Goal: Task Accomplishment & Management: Use online tool/utility

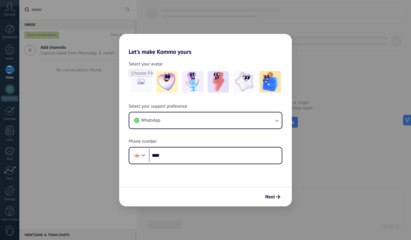
click at [328, 83] on div "Let's make Kommo yours Select your avatar Select your support preference WhatsA…" at bounding box center [205, 120] width 411 height 240
click at [271, 202] on div "Next" at bounding box center [205, 197] width 173 height 20
click at [271, 195] on span "Next" at bounding box center [270, 197] width 10 height 4
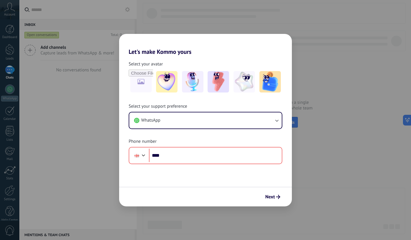
click at [306, 58] on div "Let's make Kommo yours Select your avatar Select your support preference WhatsA…" at bounding box center [205, 120] width 411 height 240
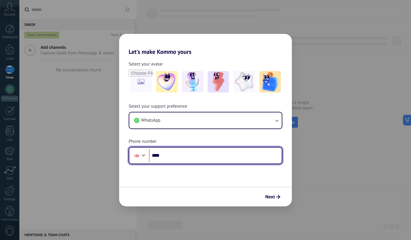
click at [191, 153] on input "****" at bounding box center [215, 156] width 133 height 14
type input "**********"
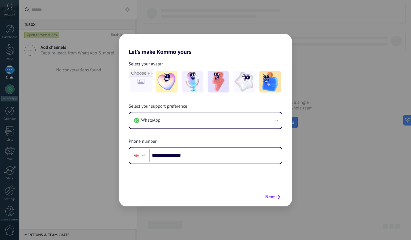
click at [271, 198] on span "Next" at bounding box center [270, 197] width 10 height 4
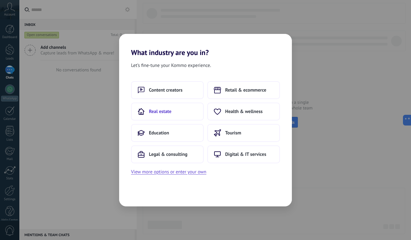
click at [184, 114] on button "Real estate" at bounding box center [167, 112] width 73 height 18
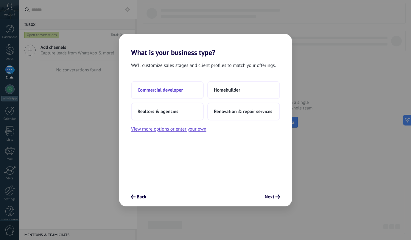
click at [187, 93] on button "Commercial developer" at bounding box center [167, 90] width 73 height 18
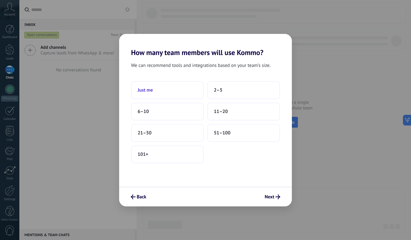
click at [187, 88] on button "Just me" at bounding box center [167, 90] width 73 height 18
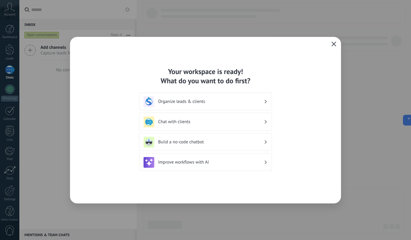
click at [235, 102] on h3 "Organize leads & clients" at bounding box center [211, 102] width 106 height 6
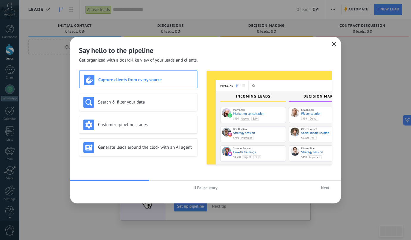
click at [332, 44] on icon "button" at bounding box center [334, 44] width 5 height 5
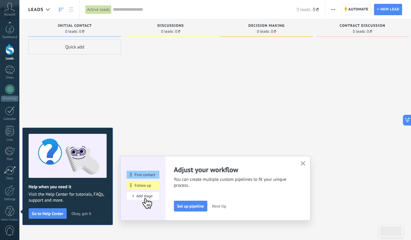
scroll to position [7, 0]
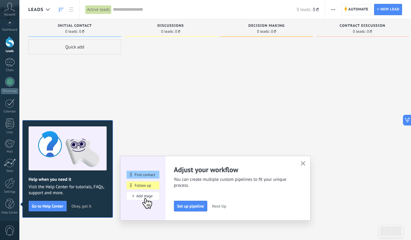
click at [83, 208] on span "Okay, got it" at bounding box center [82, 206] width 20 height 4
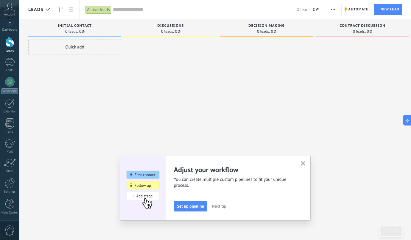
click at [302, 164] on icon "button" at bounding box center [303, 164] width 4 height 4
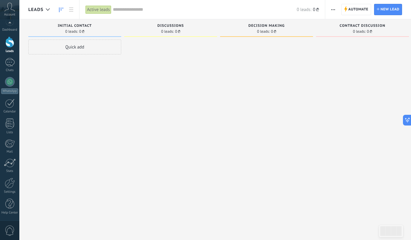
scroll to position [0, 0]
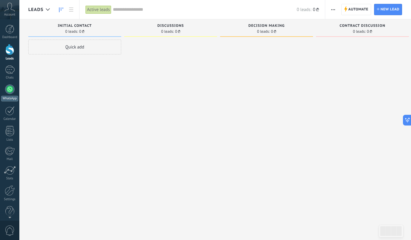
click at [10, 89] on div at bounding box center [10, 90] width 10 height 10
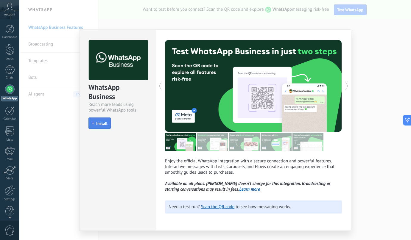
click at [105, 125] on span "Install" at bounding box center [101, 124] width 11 height 4
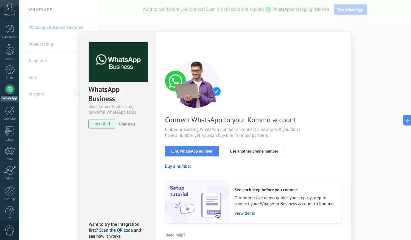
click at [200, 154] on button "Link WhatsApp number" at bounding box center [192, 151] width 54 height 11
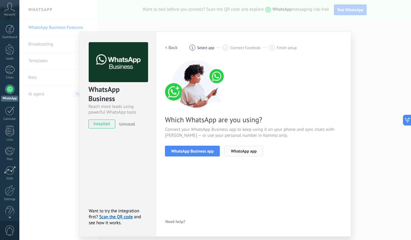
click at [250, 150] on span "WhatsApp app" at bounding box center [244, 151] width 26 height 4
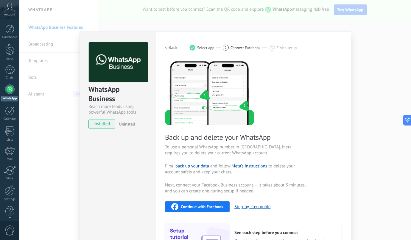
click at [174, 46] on h2 "< Back" at bounding box center [171, 48] width 13 height 6
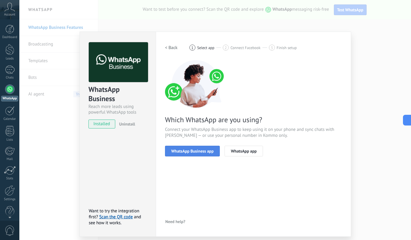
click at [200, 149] on span "WhatsApp Business app" at bounding box center [192, 151] width 42 height 4
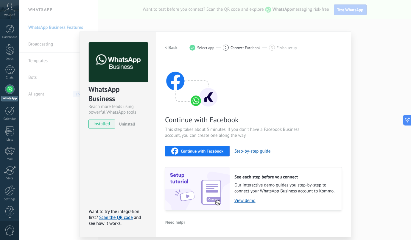
click at [200, 149] on span "Continue with Facebook" at bounding box center [202, 151] width 43 height 4
click at [365, 34] on div "WhatsApp Business Reach more leads using powerful WhatsApp tools installed Unin…" at bounding box center [215, 120] width 392 height 240
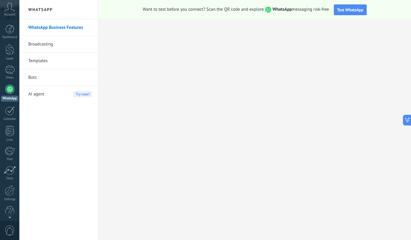
click at [14, 90] on div at bounding box center [10, 90] width 10 height 10
click at [45, 40] on link "Broadcasting" at bounding box center [60, 44] width 64 height 17
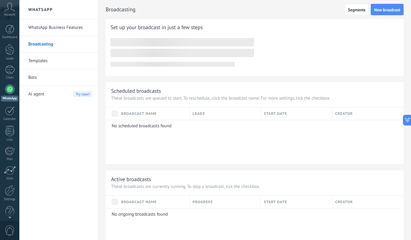
click at [45, 62] on link "Templates" at bounding box center [60, 61] width 64 height 17
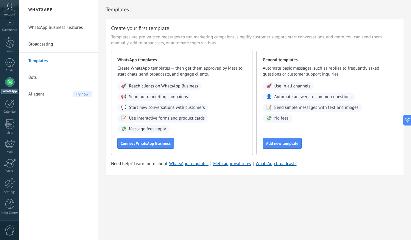
scroll to position [7, 0]
click at [8, 186] on div at bounding box center [10, 183] width 10 height 10
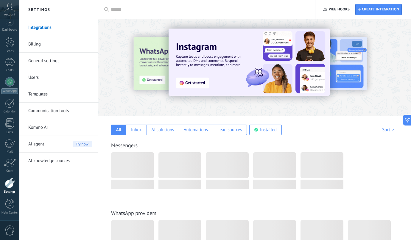
click at [32, 41] on link "Billing" at bounding box center [60, 44] width 64 height 17
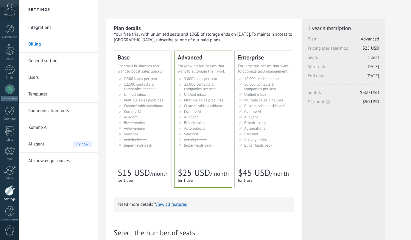
click at [142, 116] on li "AI-агент AI agent Agente de IA AI agent Agente de IA Agen AI AI Temsilcisi" at bounding box center [144, 117] width 50 height 4
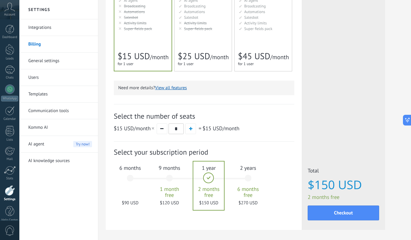
scroll to position [128, 0]
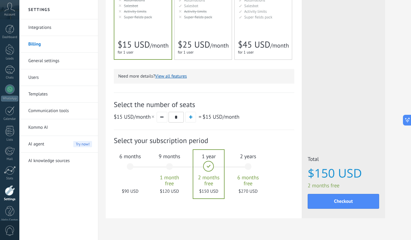
click at [131, 170] on div "6 months $90 USD" at bounding box center [130, 170] width 32 height 42
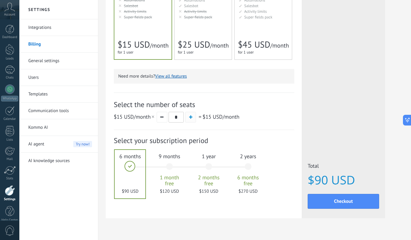
click at [189, 119] on button "button" at bounding box center [190, 117] width 11 height 11
click at [167, 118] on div "$15 USD /month * = $30 USD /month" at bounding box center [204, 117] width 181 height 11
click at [163, 118] on button "button" at bounding box center [162, 117] width 11 height 11
type input "*"
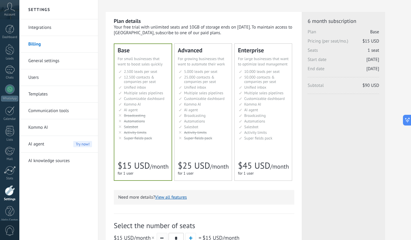
scroll to position [0, 0]
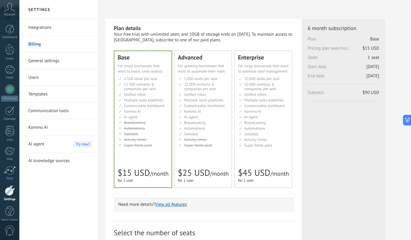
click at [65, 128] on link "Kommo AI" at bounding box center [60, 127] width 64 height 17
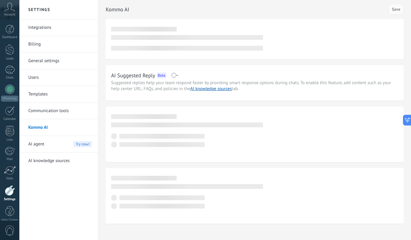
click at [48, 31] on link "Integrations" at bounding box center [60, 27] width 64 height 17
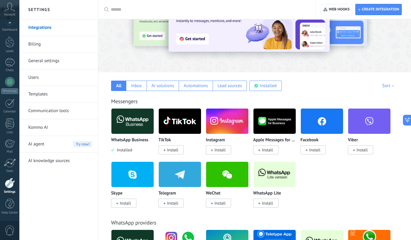
scroll to position [49, 0]
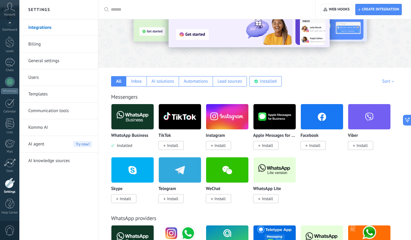
click at [218, 148] on span "Install" at bounding box center [220, 145] width 11 height 5
click at [218, 145] on body ".abccls-1,.abccls-2{fill-rule:evenodd}.abccls-2{fill:#fff} .abfcls-1{fill:none}…" at bounding box center [205, 71] width 411 height 240
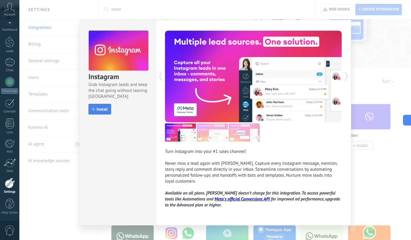
click at [104, 110] on span "Install" at bounding box center [102, 109] width 11 height 4
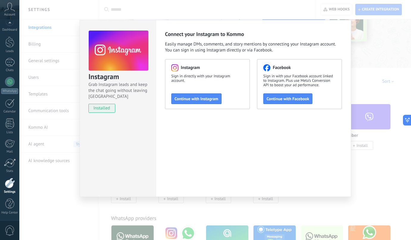
click at [364, 41] on div "Instagram Grab Instagram leads and keep the chat going without leaving [PERSON_…" at bounding box center [215, 120] width 392 height 240
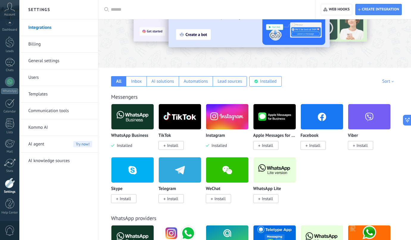
click at [309, 147] on span "Install" at bounding box center [314, 145] width 11 height 5
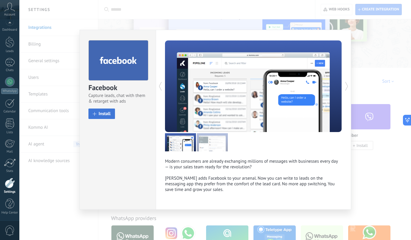
click at [108, 113] on span "Install" at bounding box center [105, 114] width 12 height 4
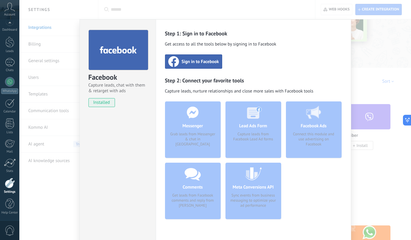
click at [376, 65] on div "Facebook Capture leads, chat with them & retarget with ads installed Uninstall …" at bounding box center [215, 120] width 392 height 240
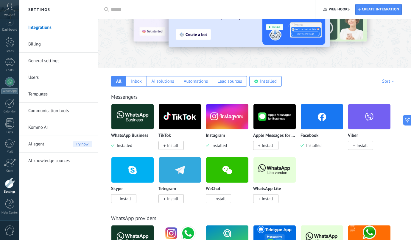
click at [261, 147] on span "Install" at bounding box center [265, 145] width 25 height 9
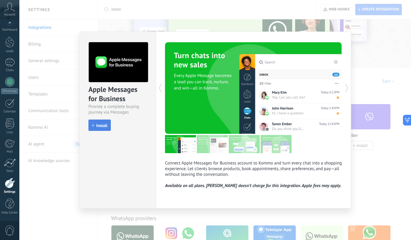
click at [100, 124] on span "Install" at bounding box center [101, 126] width 11 height 4
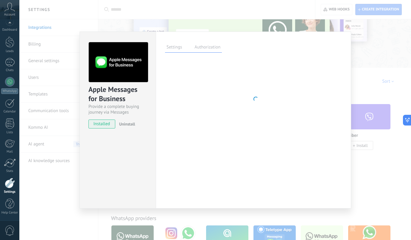
click at [376, 80] on div "Apple Messages for Business Provide a complete buying journey via Messages inst…" at bounding box center [215, 120] width 392 height 240
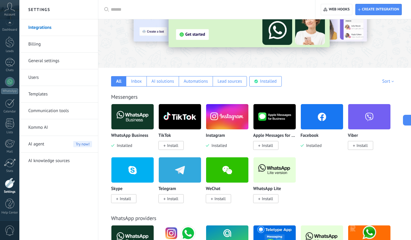
click at [165, 198] on span at bounding box center [165, 198] width 2 height 5
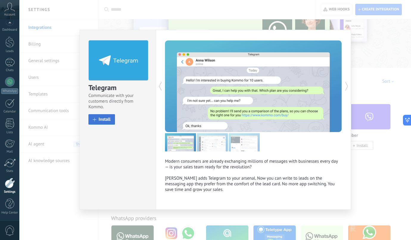
click at [101, 122] on span "Install" at bounding box center [105, 119] width 12 height 4
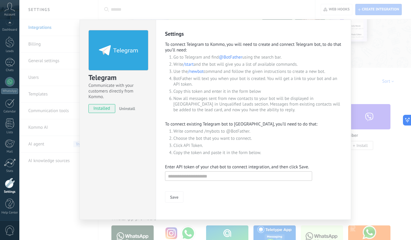
click at [370, 42] on div "Telegram Communicate with your customers directly from Kommo. installed Uninsta…" at bounding box center [215, 120] width 392 height 240
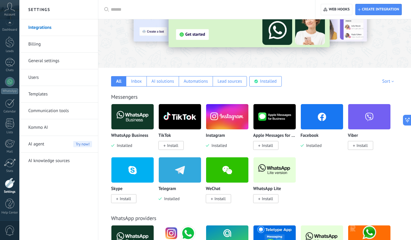
click at [361, 148] on span "Install" at bounding box center [362, 145] width 11 height 5
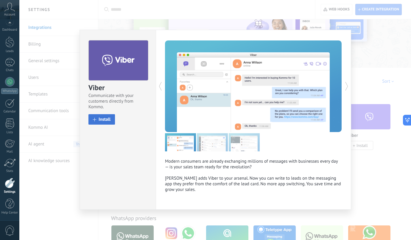
click at [96, 118] on span at bounding box center [95, 120] width 4 height 4
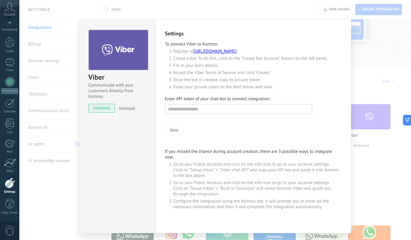
click at [376, 100] on div "Viber Communicate with your customers directly from Kommo. installed Uninstall …" at bounding box center [215, 120] width 392 height 240
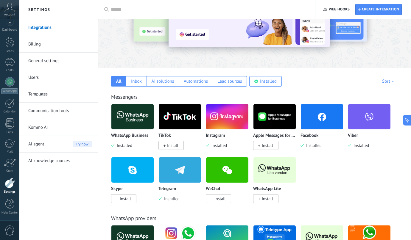
click at [174, 147] on span "Install" at bounding box center [172, 145] width 11 height 5
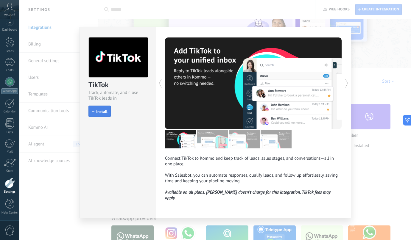
click at [105, 113] on span "Install" at bounding box center [101, 112] width 11 height 4
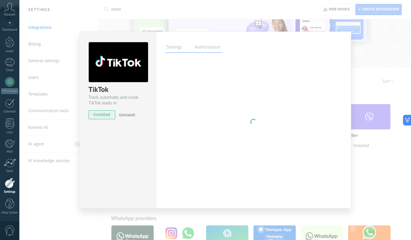
click at [358, 49] on div "TikTok Track, automate, and close TikTok leads in Kommo installed Uninstall Set…" at bounding box center [215, 120] width 392 height 240
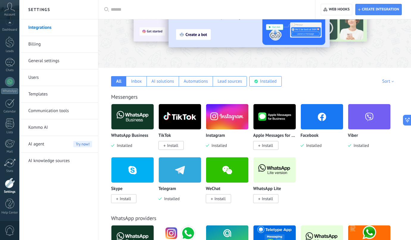
click at [267, 146] on span "Install" at bounding box center [267, 145] width 11 height 5
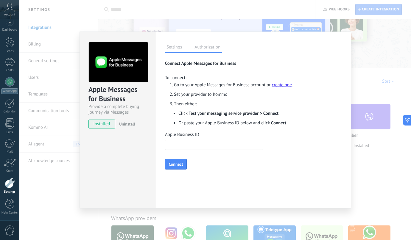
click at [204, 47] on label "Authorization" at bounding box center [207, 48] width 29 height 9
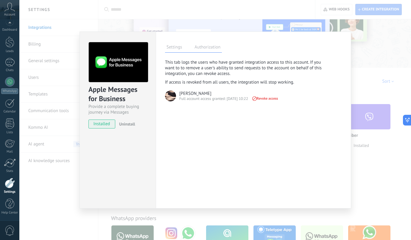
click at [181, 46] on label "Settings" at bounding box center [174, 48] width 18 height 9
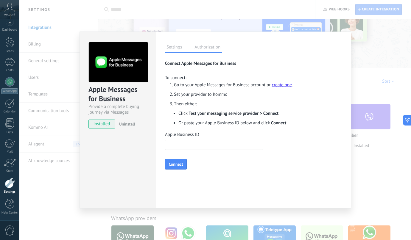
click at [178, 145] on input "Apple Business ID" at bounding box center [214, 145] width 98 height 10
click at [286, 86] on link "create one" at bounding box center [282, 85] width 20 height 6
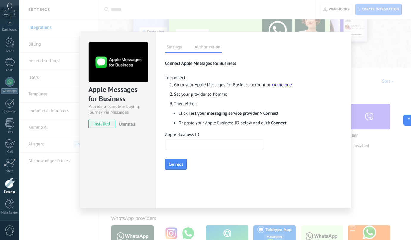
click at [372, 70] on div "Apple Messages for Business Provide a complete buying journey via Messages inst…" at bounding box center [215, 120] width 392 height 240
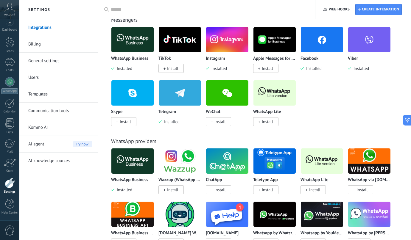
scroll to position [126, 0]
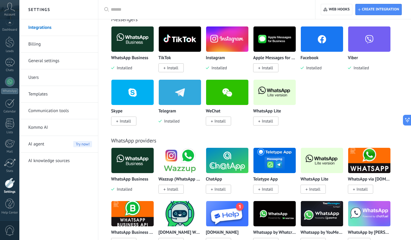
click at [266, 122] on span "Install" at bounding box center [267, 121] width 11 height 5
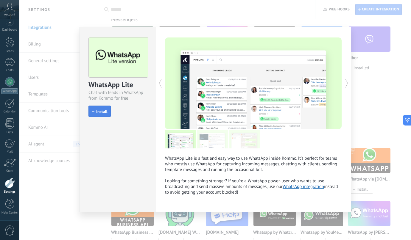
click at [95, 109] on button "Install" at bounding box center [99, 111] width 22 height 11
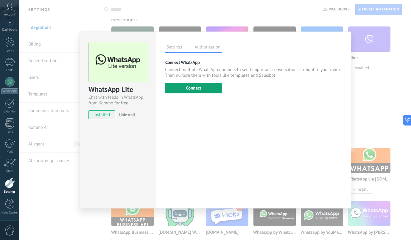
click at [194, 91] on button "Connect" at bounding box center [193, 88] width 57 height 11
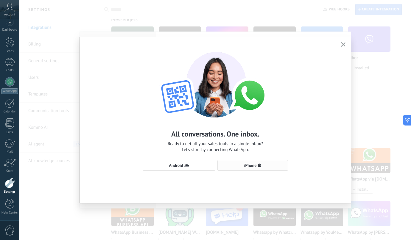
click at [241, 167] on span "iPhone" at bounding box center [253, 165] width 64 height 5
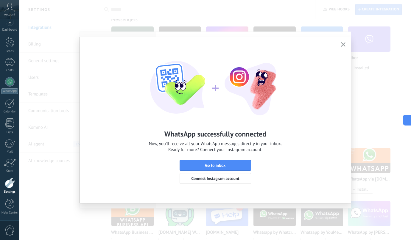
click at [215, 160] on div "WhatsApp successfully connected Now, you’ll receive all your WhatsApp messages …" at bounding box center [215, 115] width 271 height 156
click at [215, 164] on span "Go to inbox" at bounding box center [215, 166] width 21 height 4
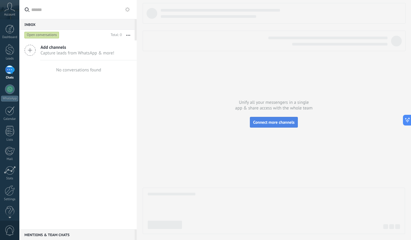
click at [285, 123] on span "Connect more channels" at bounding box center [273, 122] width 41 height 5
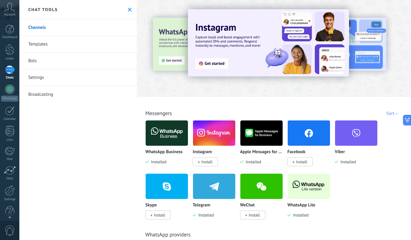
click at [11, 71] on div at bounding box center [10, 70] width 10 height 9
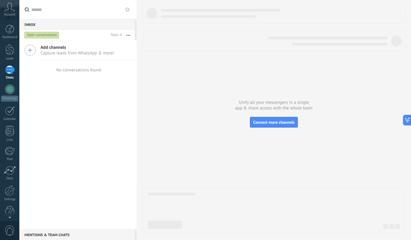
click at [38, 8] on input "text" at bounding box center [81, 9] width 101 height 19
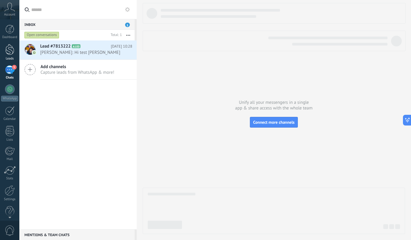
click at [14, 52] on link "Leads" at bounding box center [9, 52] width 19 height 17
